Goal: Task Accomplishment & Management: Manage account settings

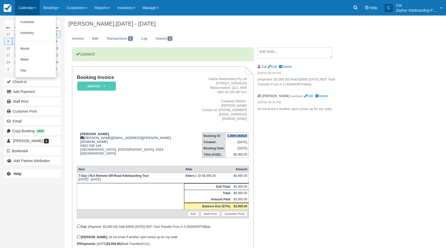
click at [24, 8] on link "Calendar" at bounding box center [27, 8] width 25 height 16
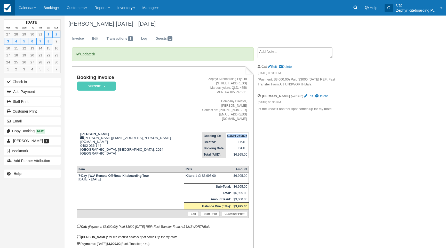
click at [9, 10] on img at bounding box center [8, 8] width 8 height 8
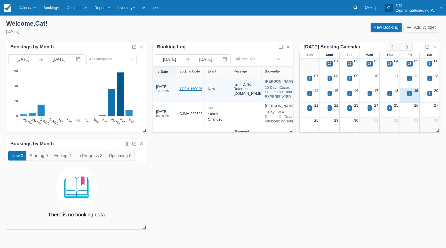
click at [191, 91] on link "YCFH-160925" at bounding box center [191, 88] width 23 height 5
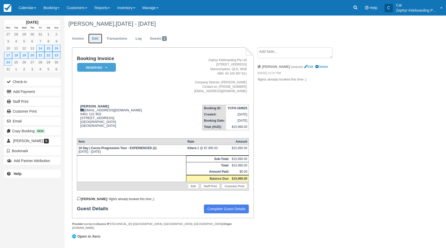
click at [94, 35] on link "Edit" at bounding box center [95, 39] width 14 height 10
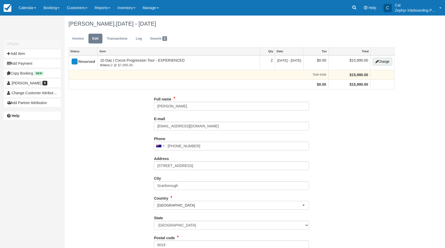
type input "0401 121 802"
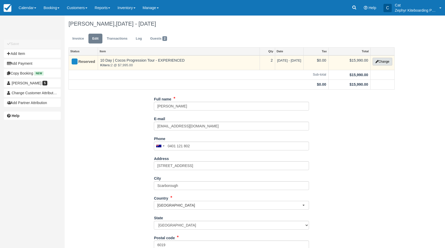
click at [382, 61] on button "Change" at bounding box center [382, 62] width 20 height 8
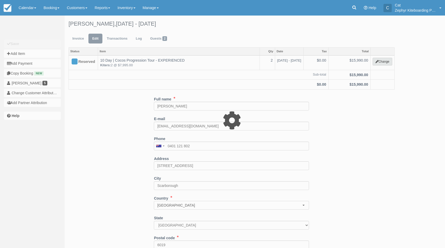
type input "15990.00"
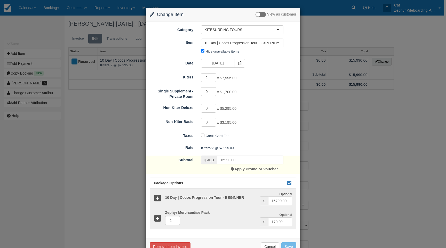
scroll to position [15, 0]
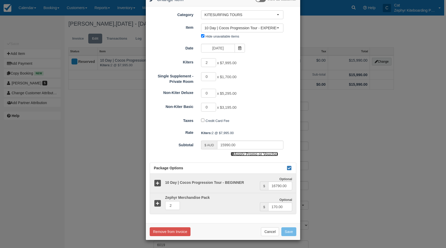
click at [245, 154] on link "Apply Promo or Voucher" at bounding box center [254, 154] width 47 height 4
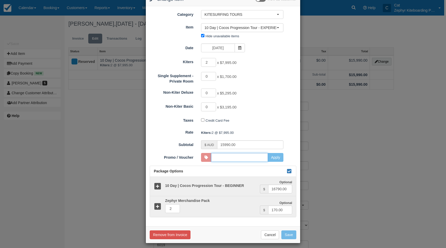
type input "COCOS2026"
click at [286, 140] on div "$ AUD 15990.00 Apply Promo or Voucher" at bounding box center [242, 144] width 90 height 9
click at [276, 157] on button "Apply" at bounding box center [276, 157] width 16 height 9
type input "15190.50"
click at [289, 234] on button "Save" at bounding box center [289, 234] width 15 height 9
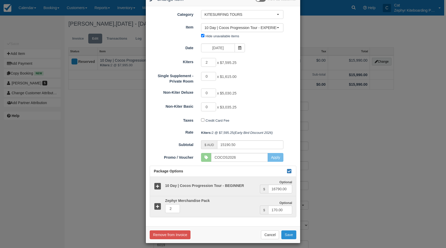
checkbox input "false"
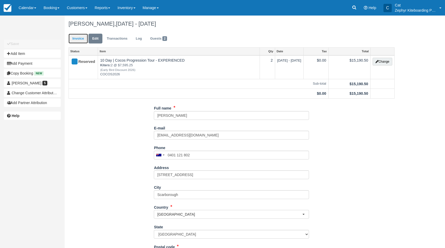
click at [79, 39] on link "Invoice" at bounding box center [77, 39] width 19 height 10
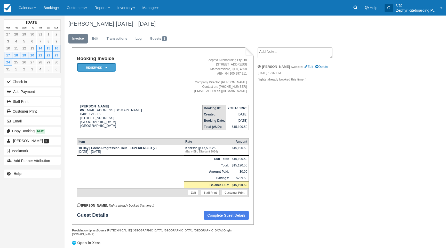
click at [109, 66] on em "Reserved" at bounding box center [96, 67] width 39 height 9
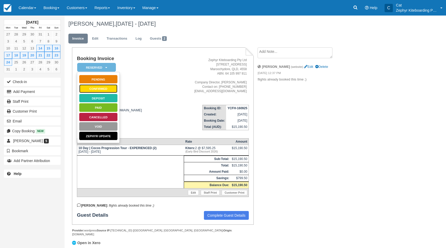
click at [93, 90] on link "Confirmed" at bounding box center [98, 88] width 39 height 9
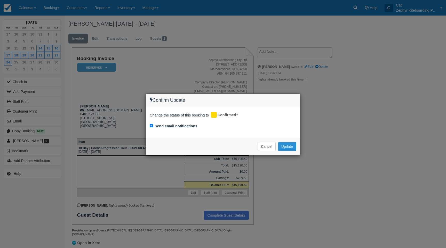
click at [285, 146] on button "Update" at bounding box center [287, 146] width 18 height 9
